Goal: Task Accomplishment & Management: Manage account settings

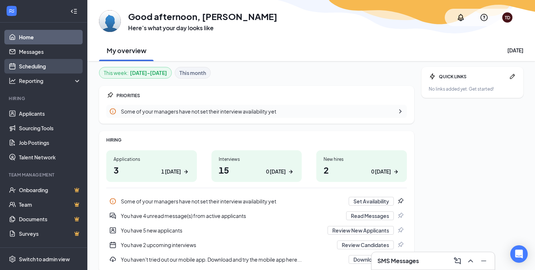
click at [43, 64] on link "Scheduling" at bounding box center [50, 66] width 62 height 15
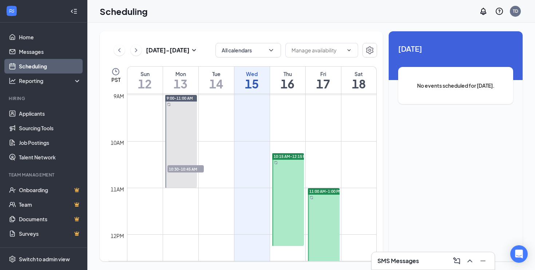
scroll to position [427, 0]
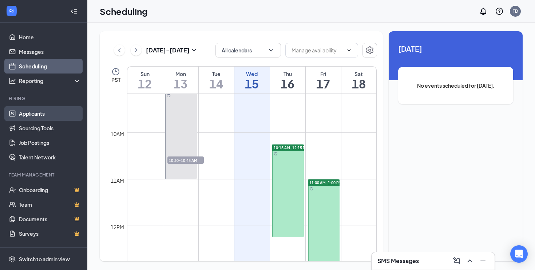
click at [49, 111] on link "Applicants" at bounding box center [50, 113] width 62 height 15
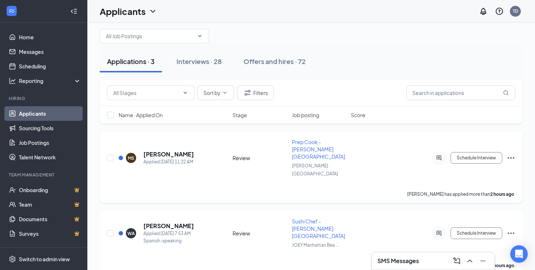
scroll to position [17, 0]
click at [185, 158] on div "Applied [DATE] 11:22 AM" at bounding box center [168, 161] width 51 height 7
click at [185, 150] on h5 "[PERSON_NAME]" at bounding box center [168, 154] width 51 height 8
